Goal: Navigation & Orientation: Find specific page/section

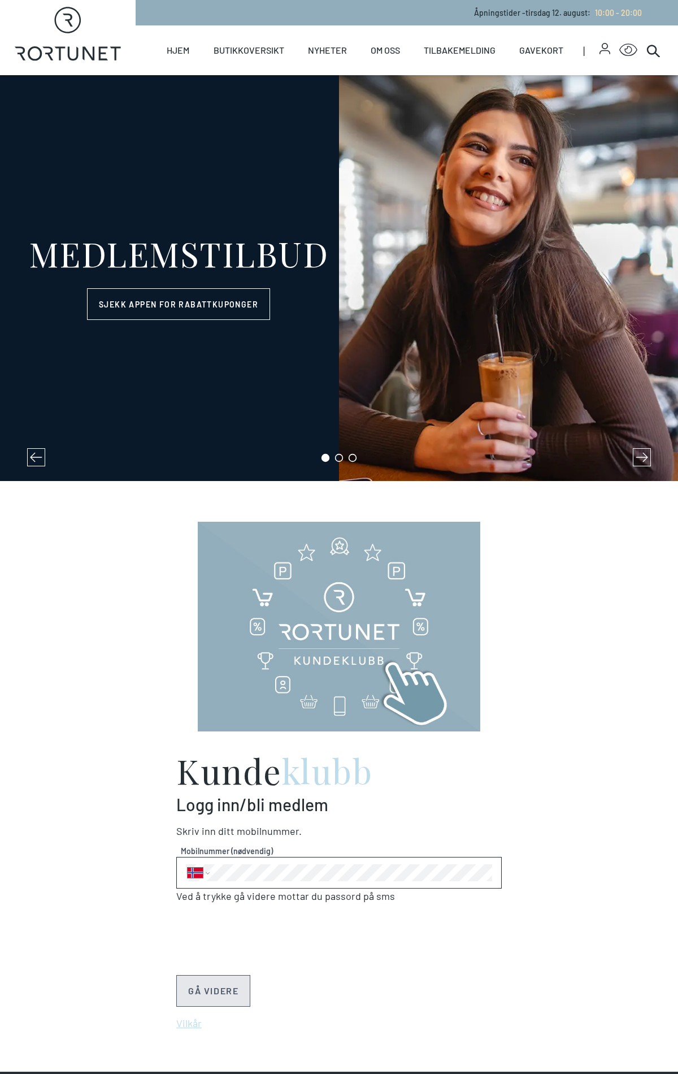
select select "NO"
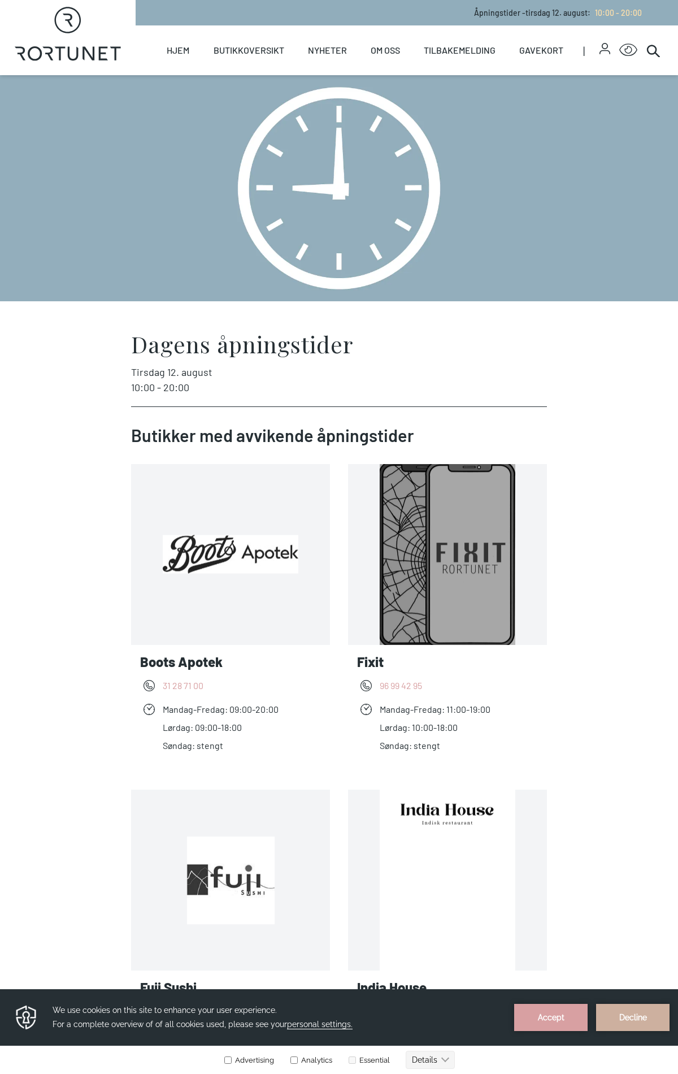
scroll to position [3152, 0]
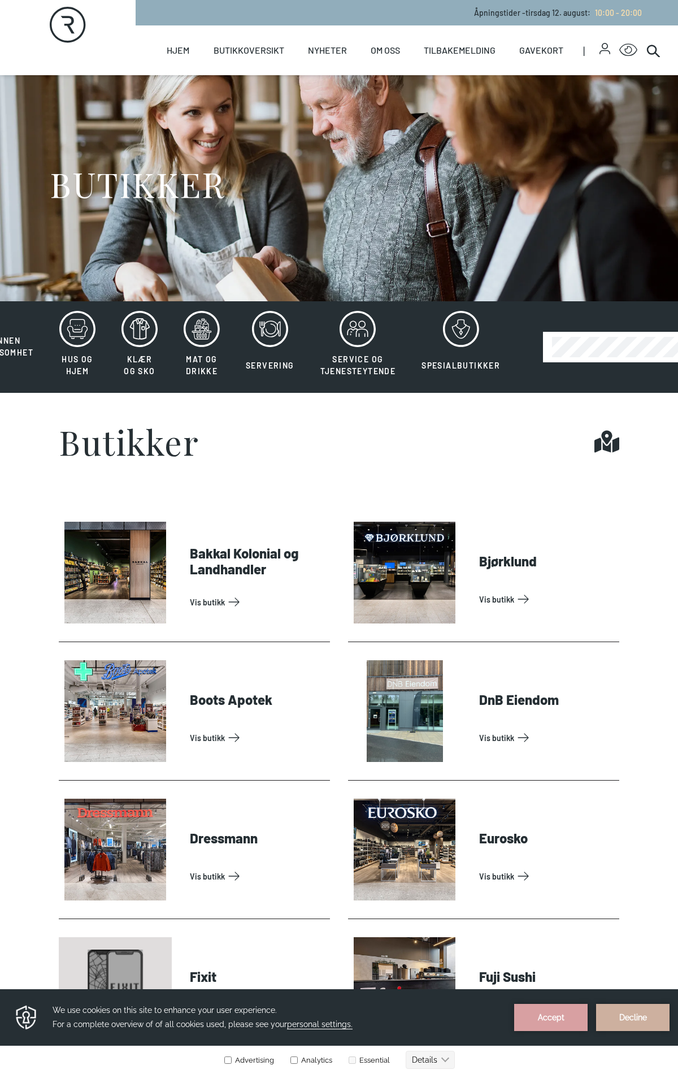
scroll to position [3160, 0]
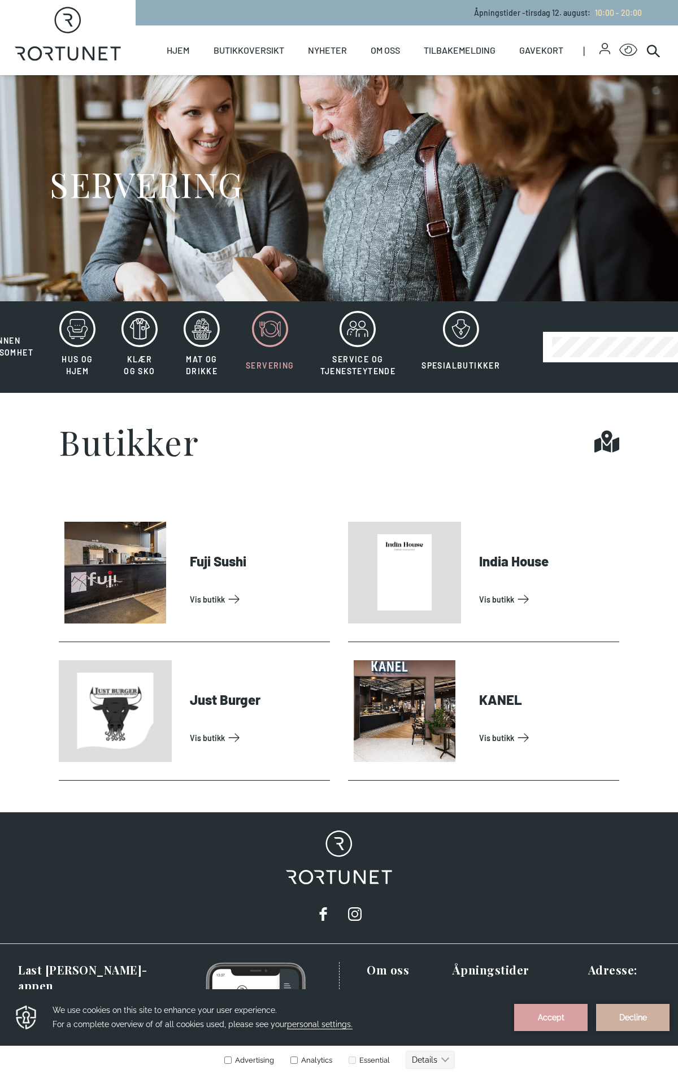
scroll to position [113, 0]
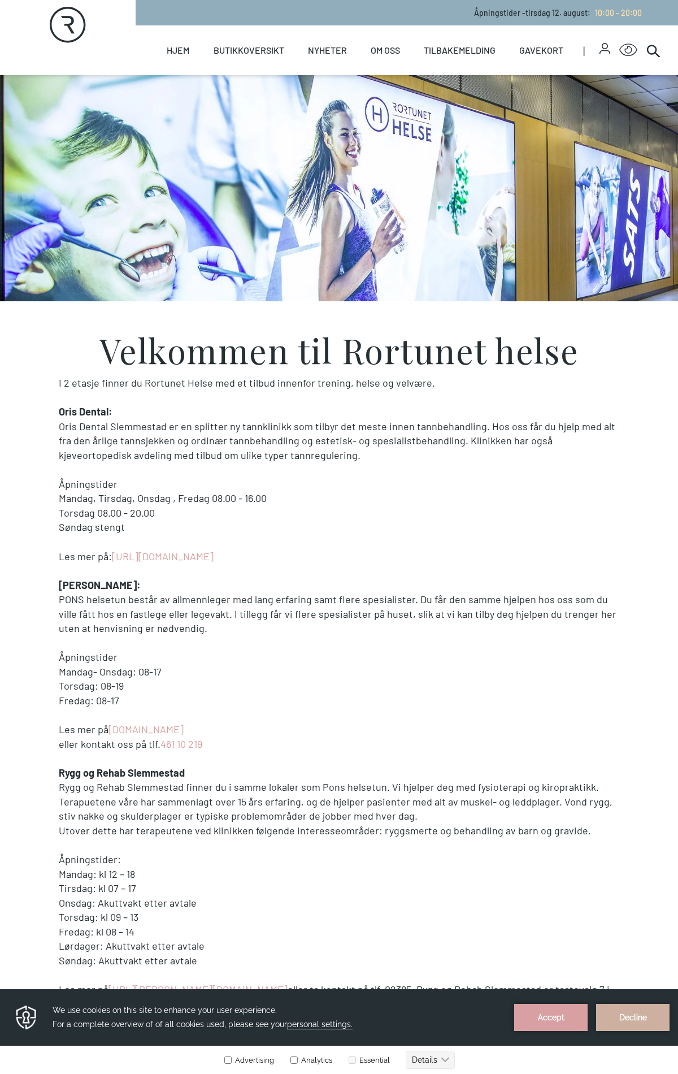
scroll to position [488, 0]
